Goal: Task Accomplishment & Management: Complete application form

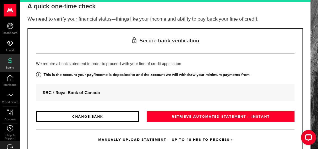
scroll to position [49, 0]
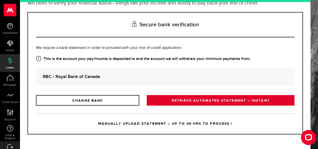
click at [205, 99] on link "RETRIEVE AUTOMATED STATEMENT – INSTANT" at bounding box center [221, 100] width 148 height 11
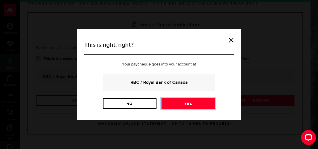
click at [193, 102] on link "Yes" at bounding box center [189, 103] width 54 height 11
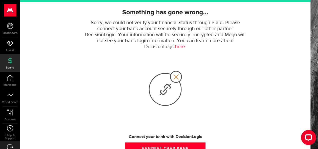
scroll to position [78, 0]
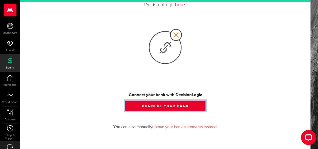
click at [166, 103] on button "Connect your bank" at bounding box center [165, 105] width 81 height 11
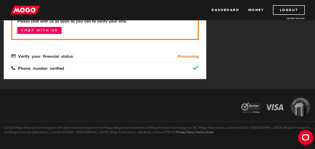
scroll to position [117, 0]
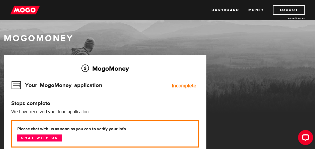
scroll to position [75, 0]
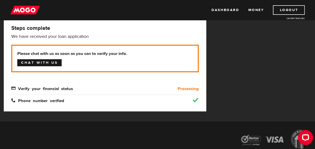
click at [52, 62] on link "Chat with us" at bounding box center [39, 62] width 44 height 7
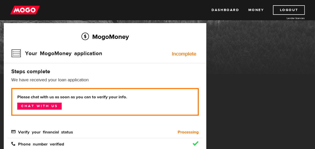
scroll to position [50, 0]
